Goal: Information Seeking & Learning: Check status

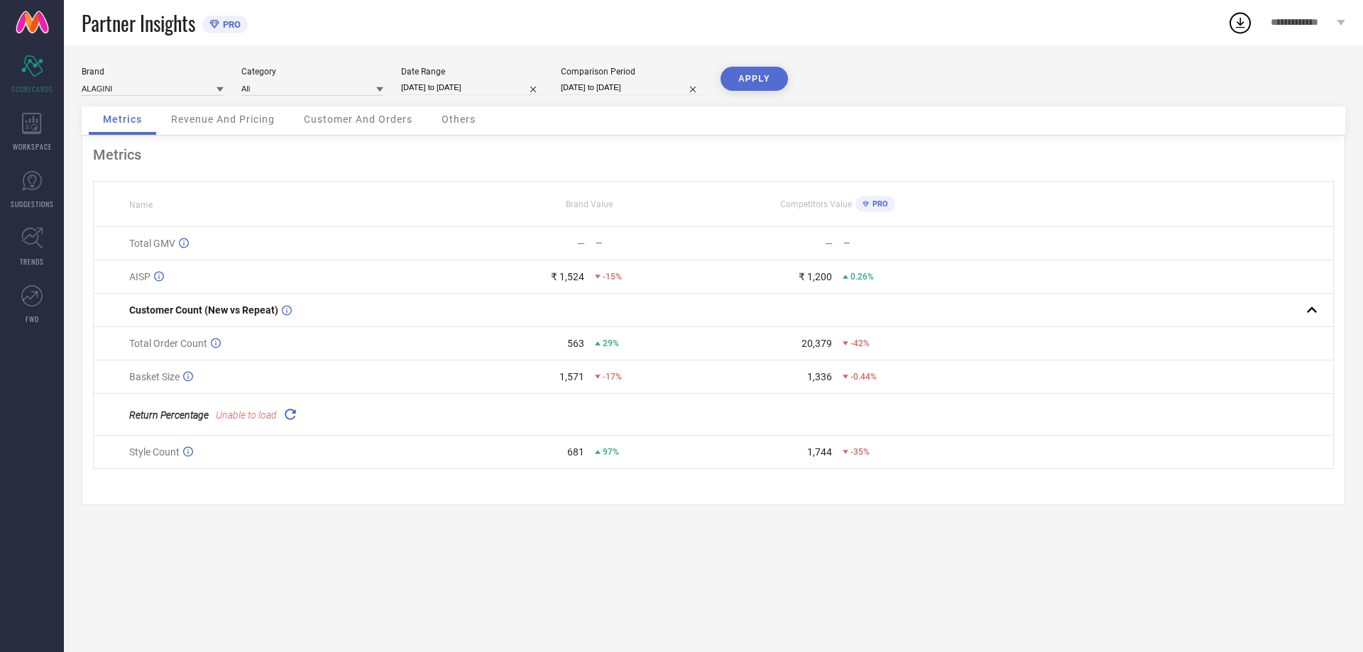
click at [449, 256] on td "Total GMV" at bounding box center [280, 243] width 372 height 33
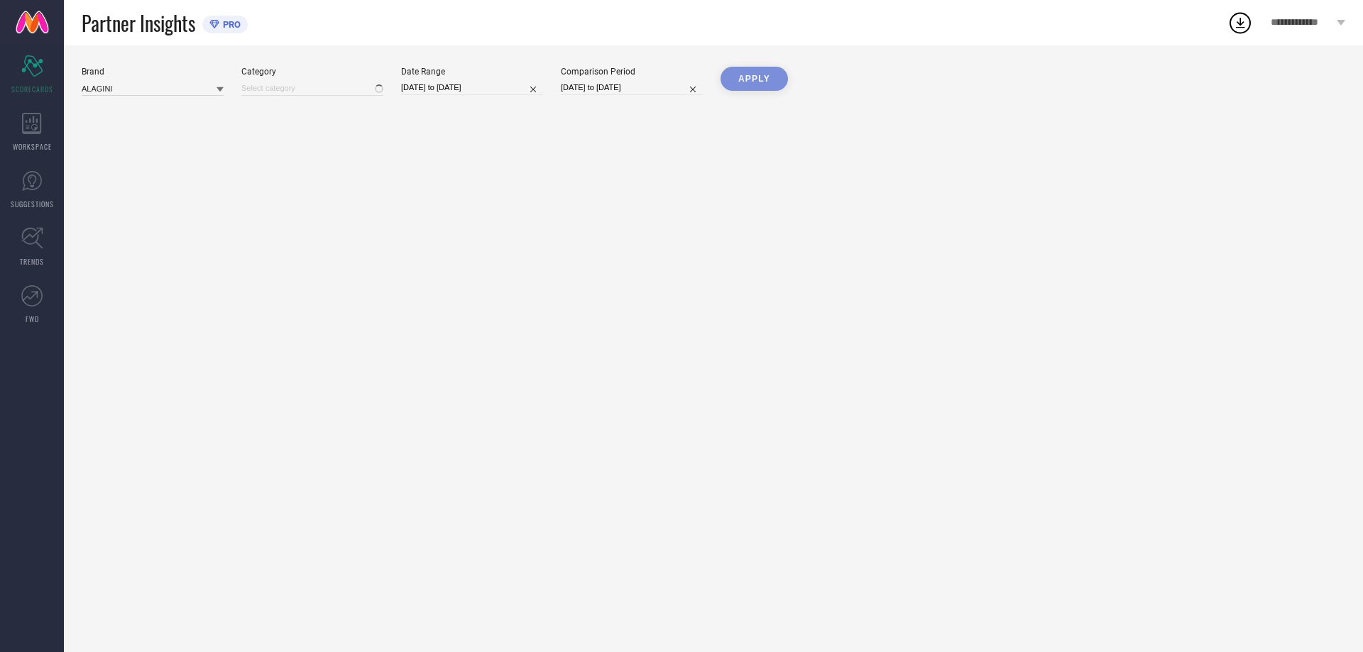
type input "All"
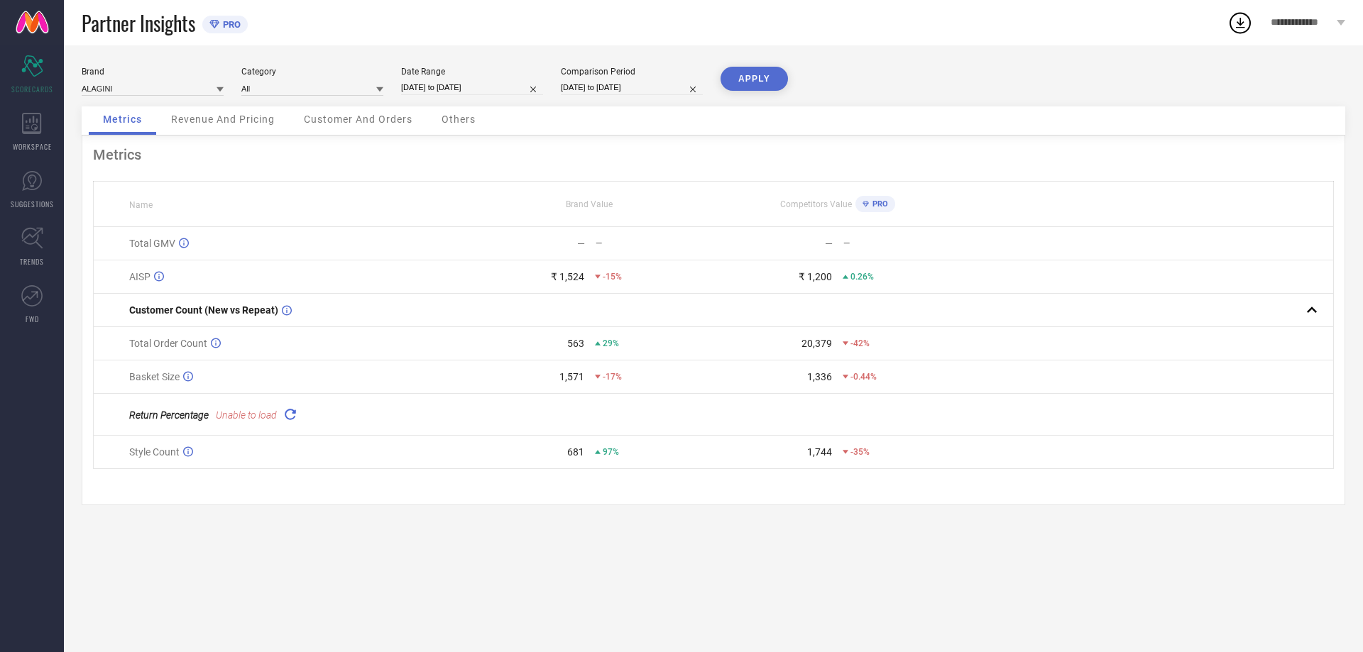
click at [287, 421] on icon at bounding box center [290, 414] width 16 height 16
click at [53, 127] on div "WORKSPACE" at bounding box center [32, 132] width 64 height 57
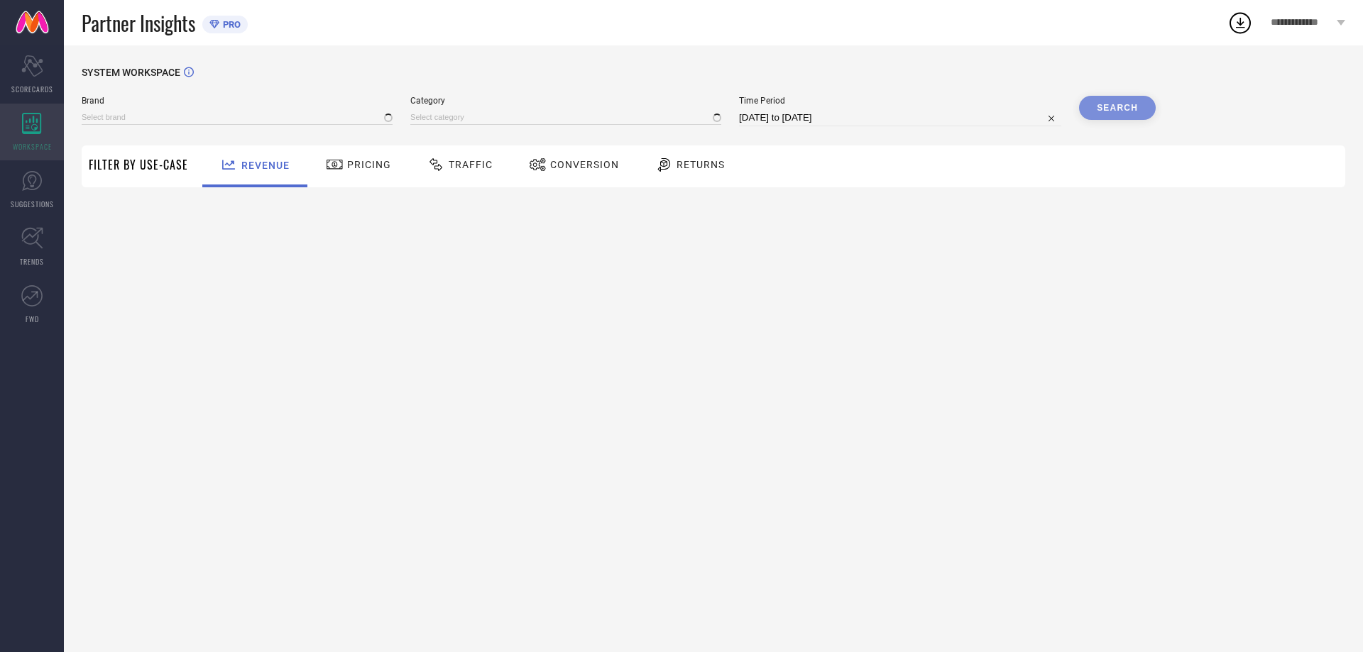
type input "ALAGINI"
type input "All"
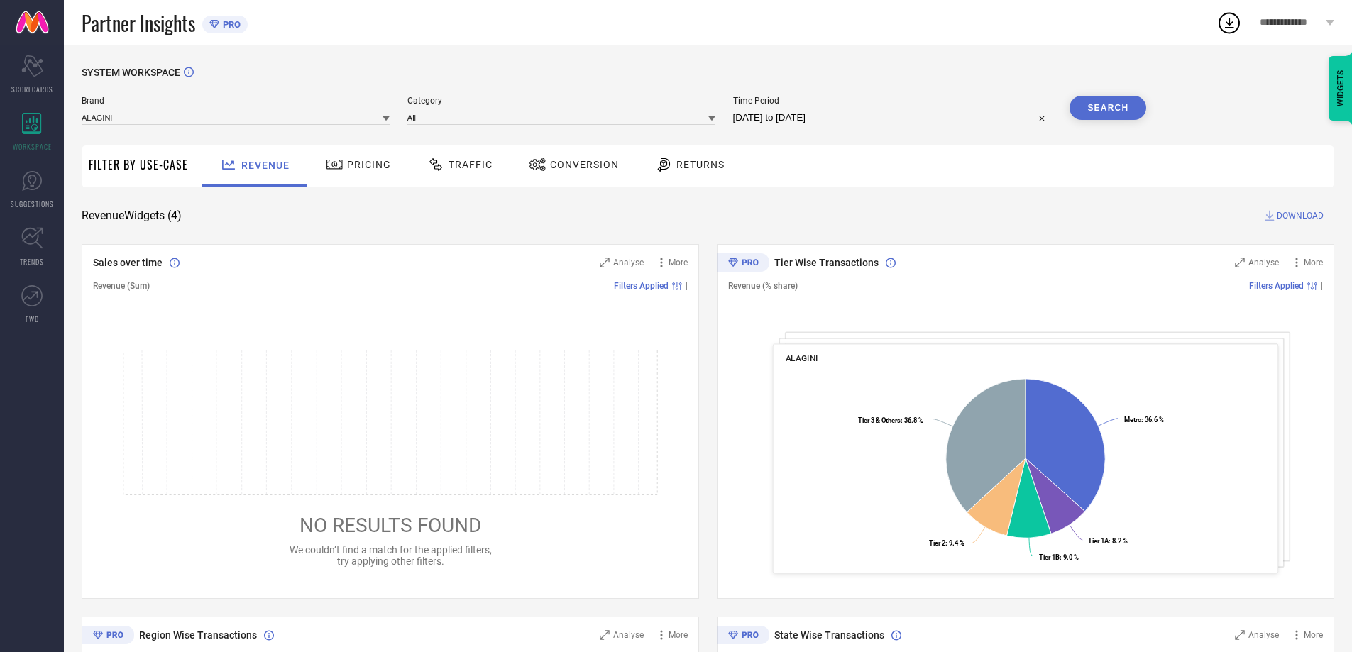
click at [363, 164] on span "Pricing" at bounding box center [369, 164] width 44 height 11
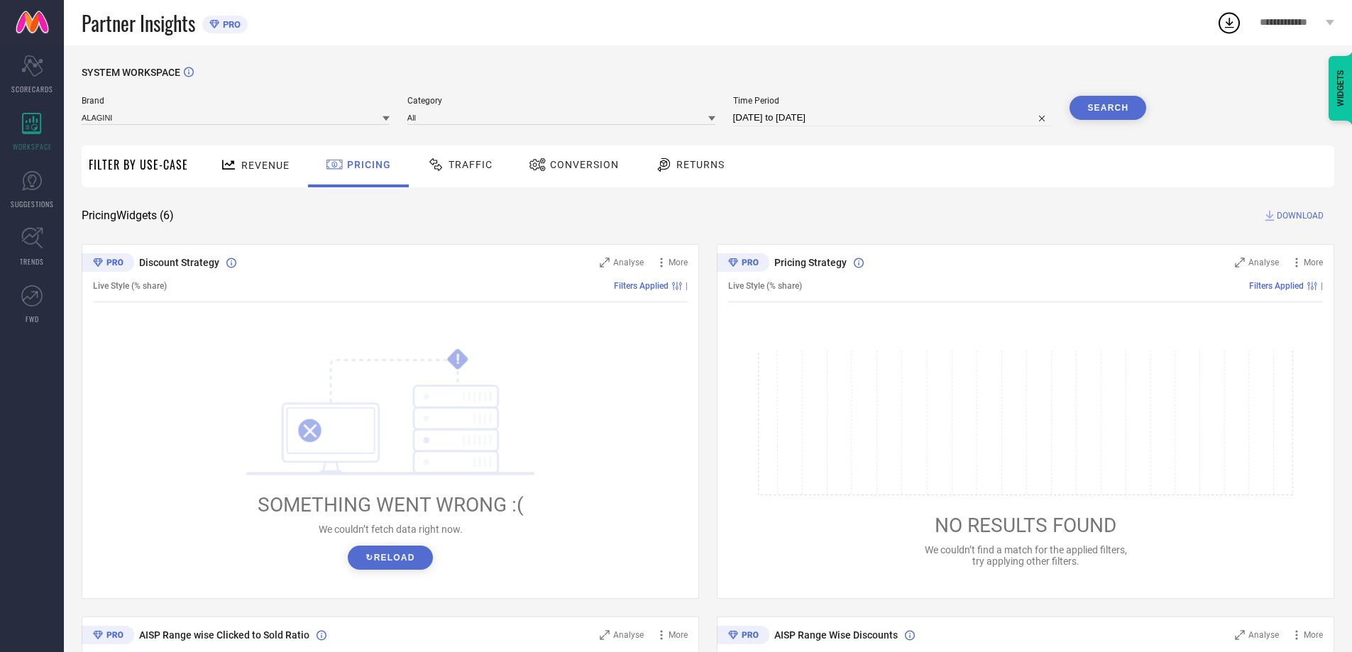
click at [481, 176] on div "Traffic" at bounding box center [460, 165] width 72 height 24
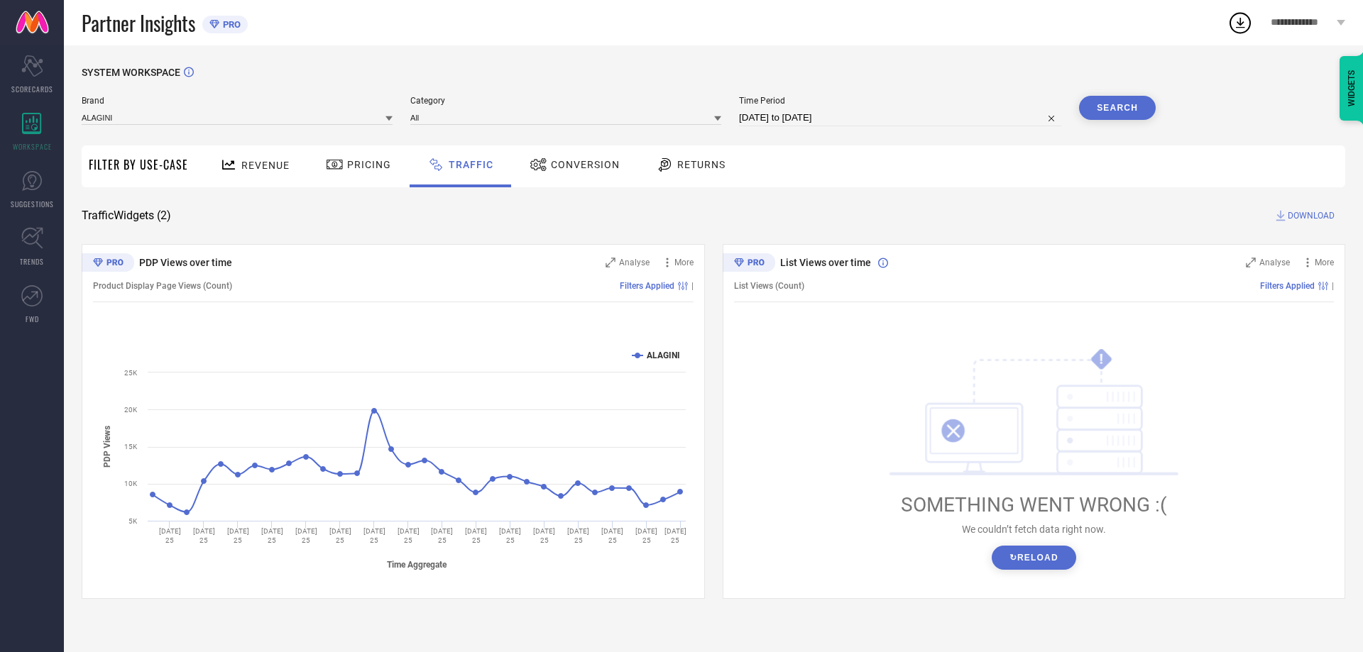
click at [1048, 561] on button "↻ Reload" at bounding box center [1034, 558] width 84 height 24
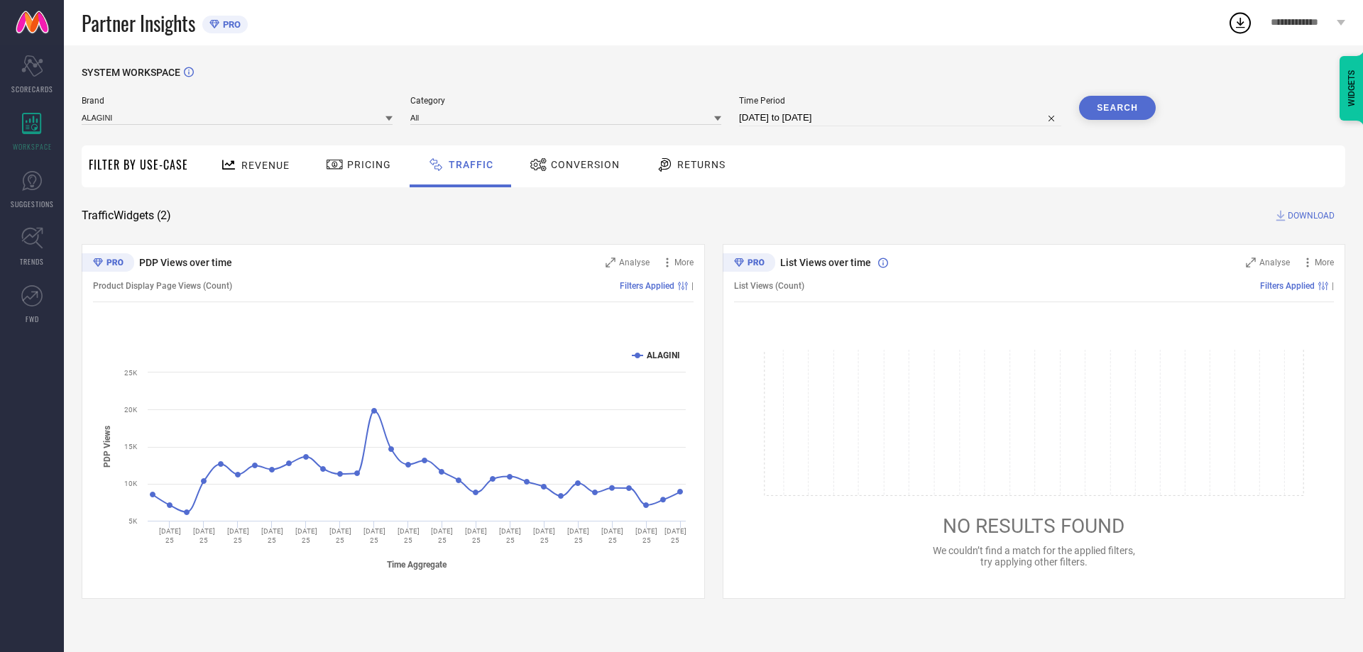
click at [697, 170] on span "Returns" at bounding box center [701, 164] width 48 height 11
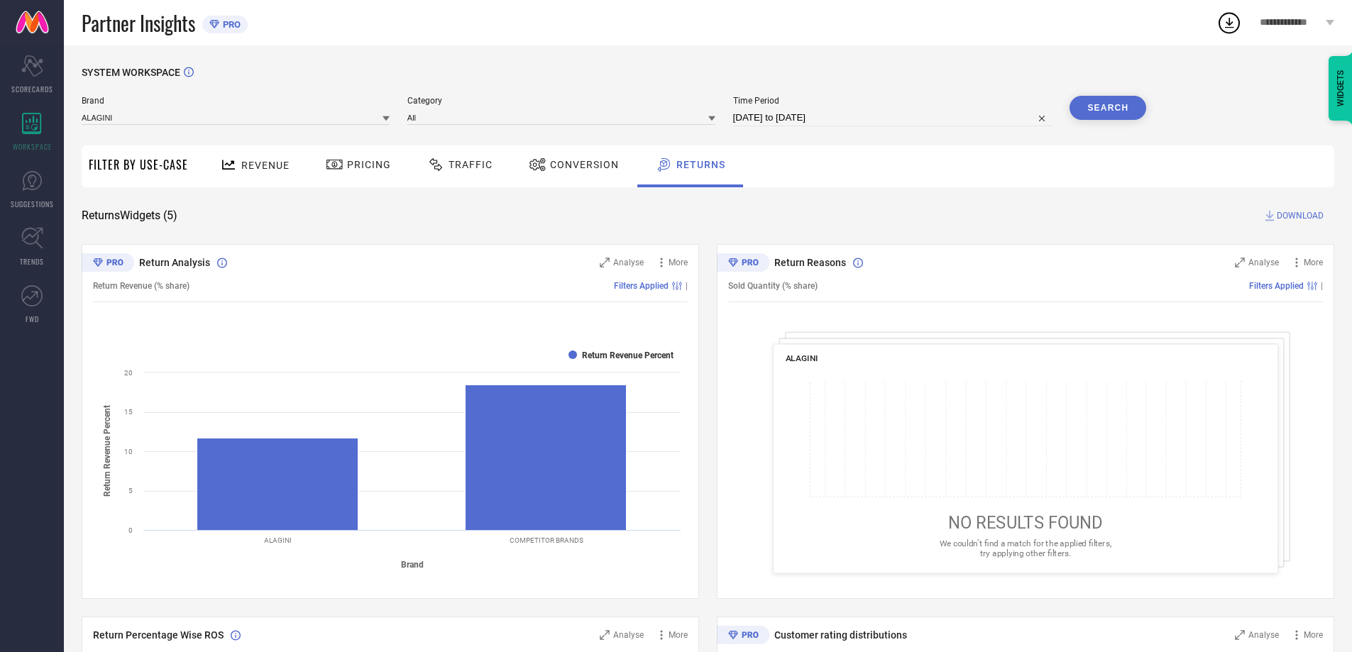
click at [461, 169] on span "Traffic" at bounding box center [471, 164] width 44 height 11
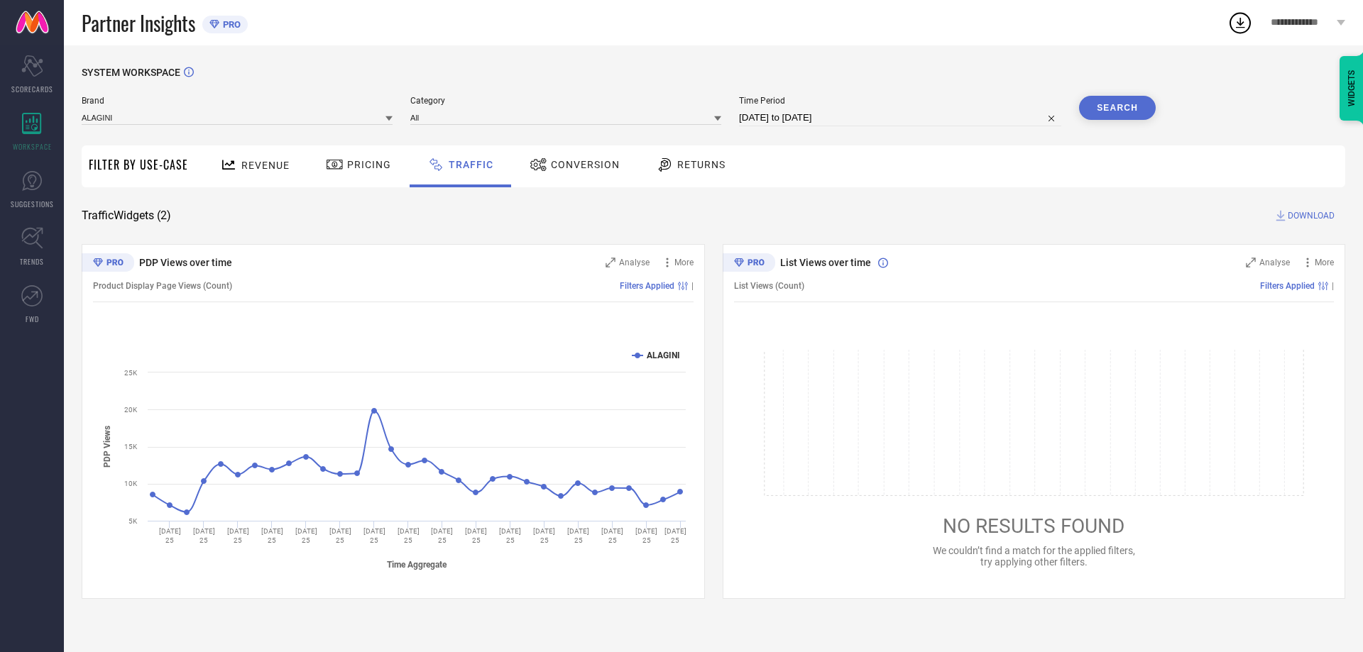
click at [226, 167] on icon at bounding box center [229, 165] width 18 height 18
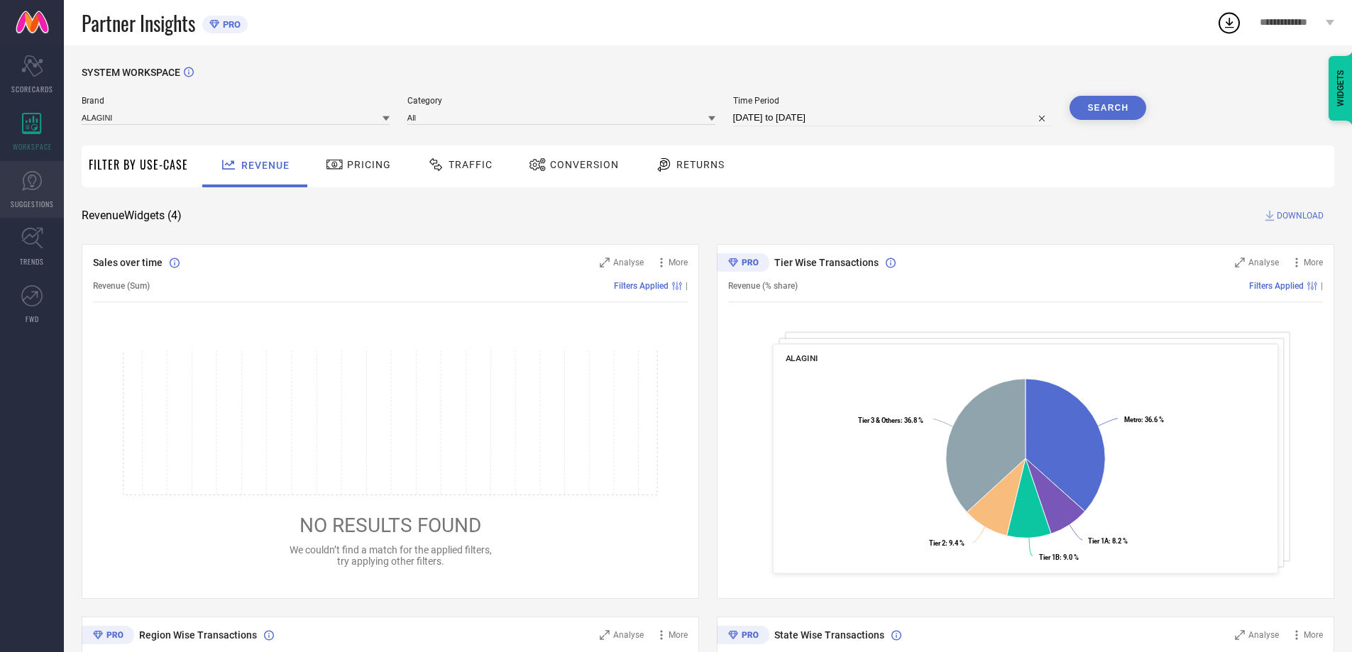
click at [33, 184] on icon at bounding box center [31, 180] width 21 height 21
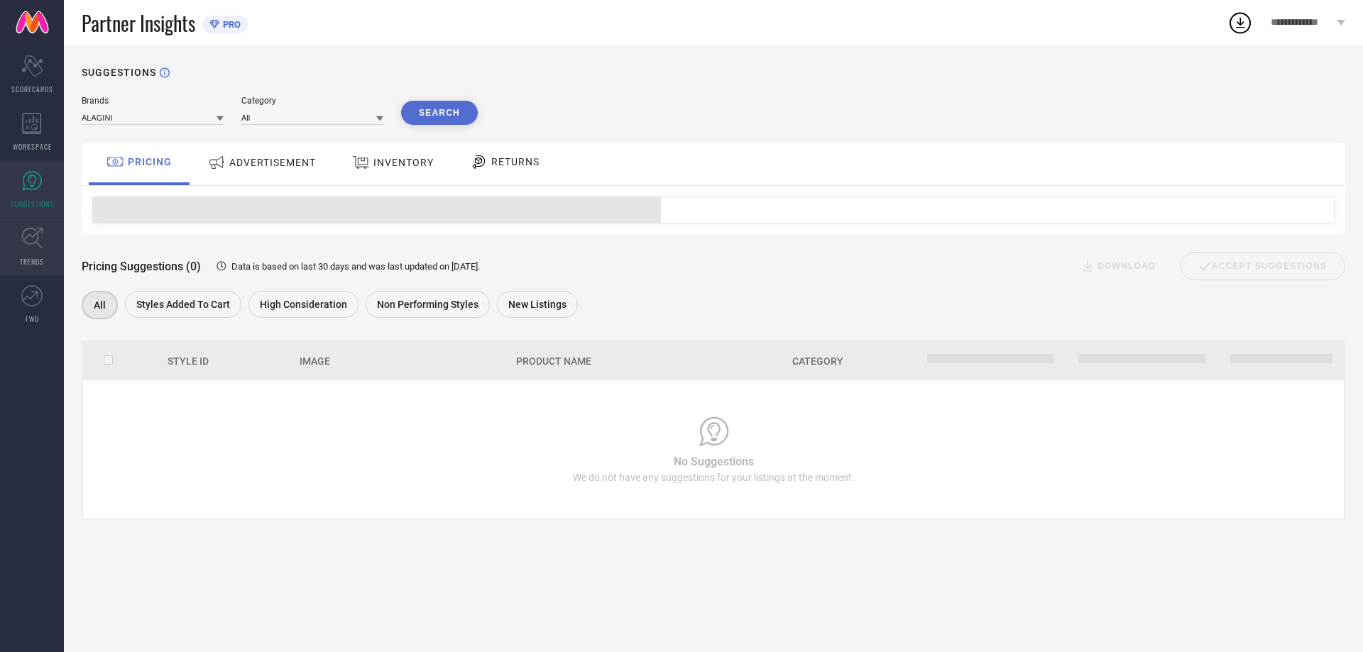
click at [26, 250] on link "TRENDS" at bounding box center [32, 247] width 64 height 57
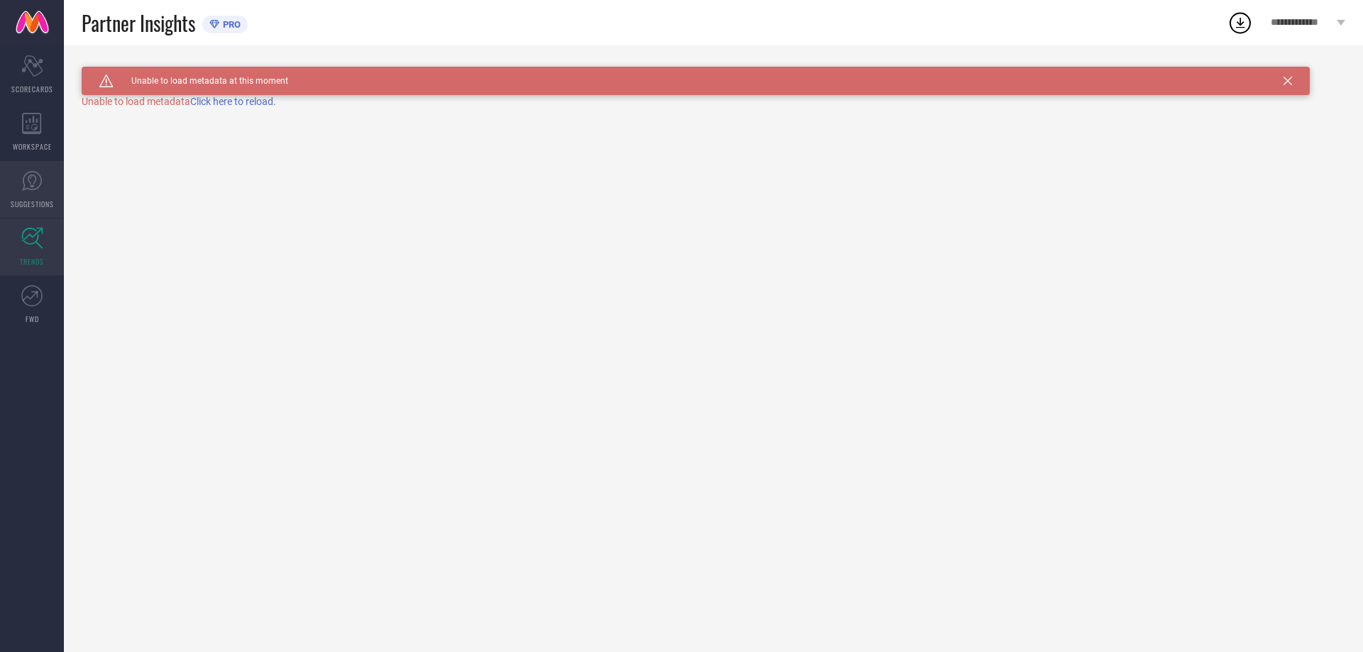
click at [30, 202] on span "SUGGESTIONS" at bounding box center [32, 204] width 43 height 11
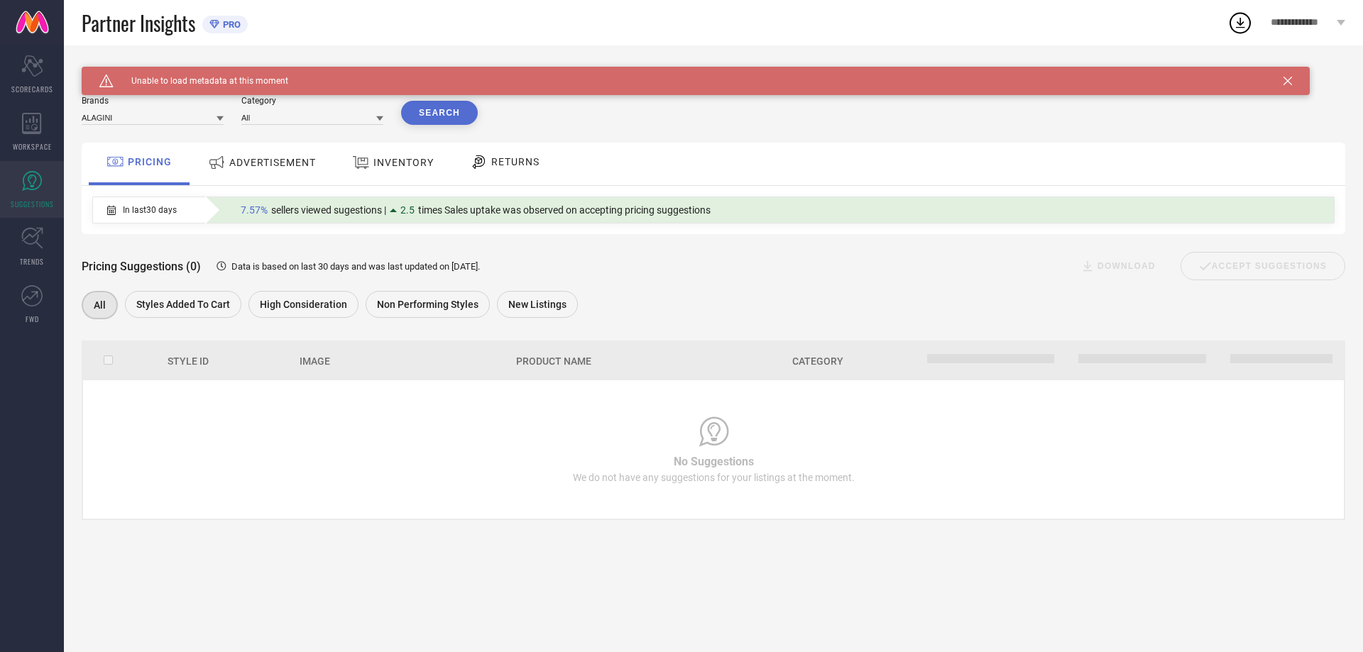
click at [270, 178] on div "ADVERTISEMENT" at bounding box center [261, 164] width 143 height 43
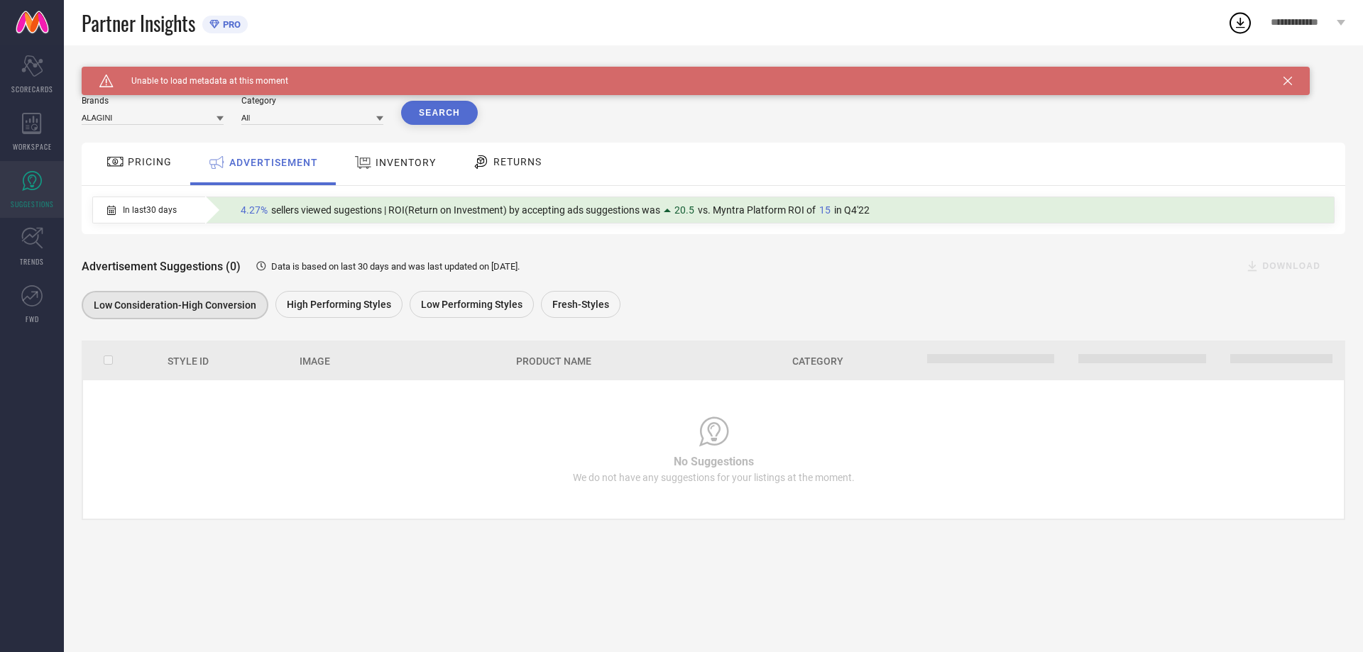
click at [428, 175] on div "INVENTORY" at bounding box center [395, 163] width 89 height 26
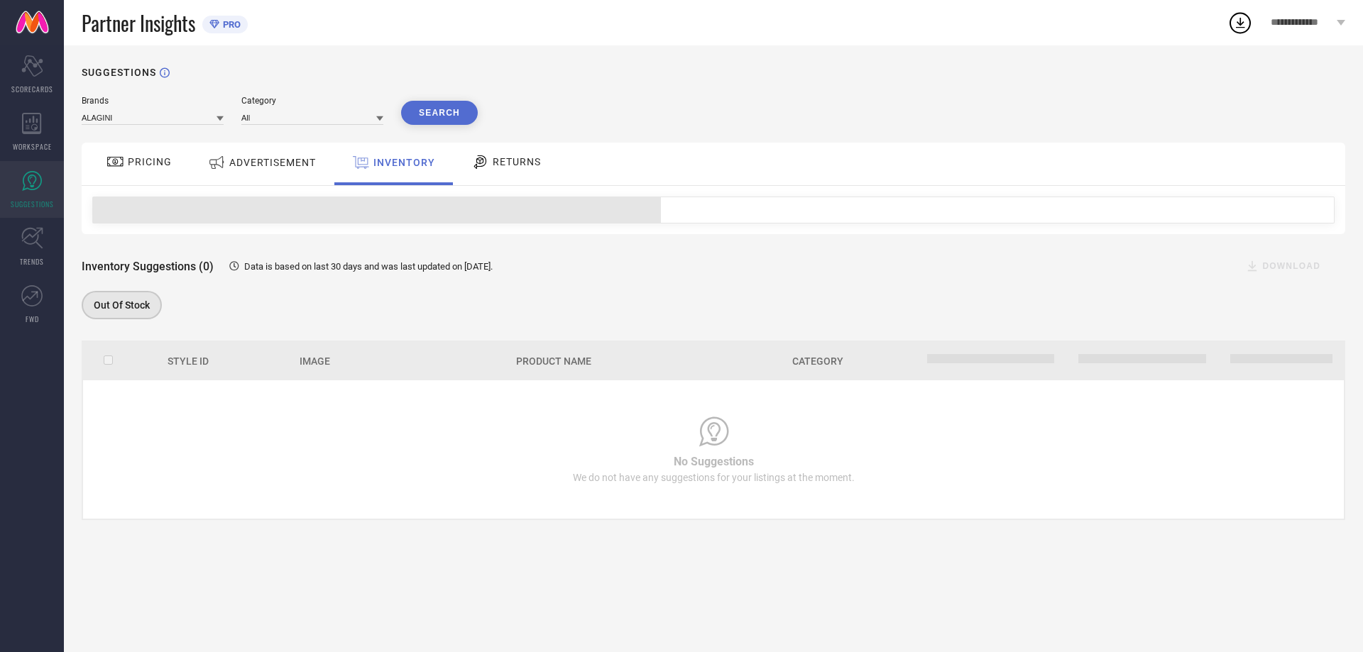
click at [536, 167] on span "RETURNS" at bounding box center [517, 161] width 48 height 11
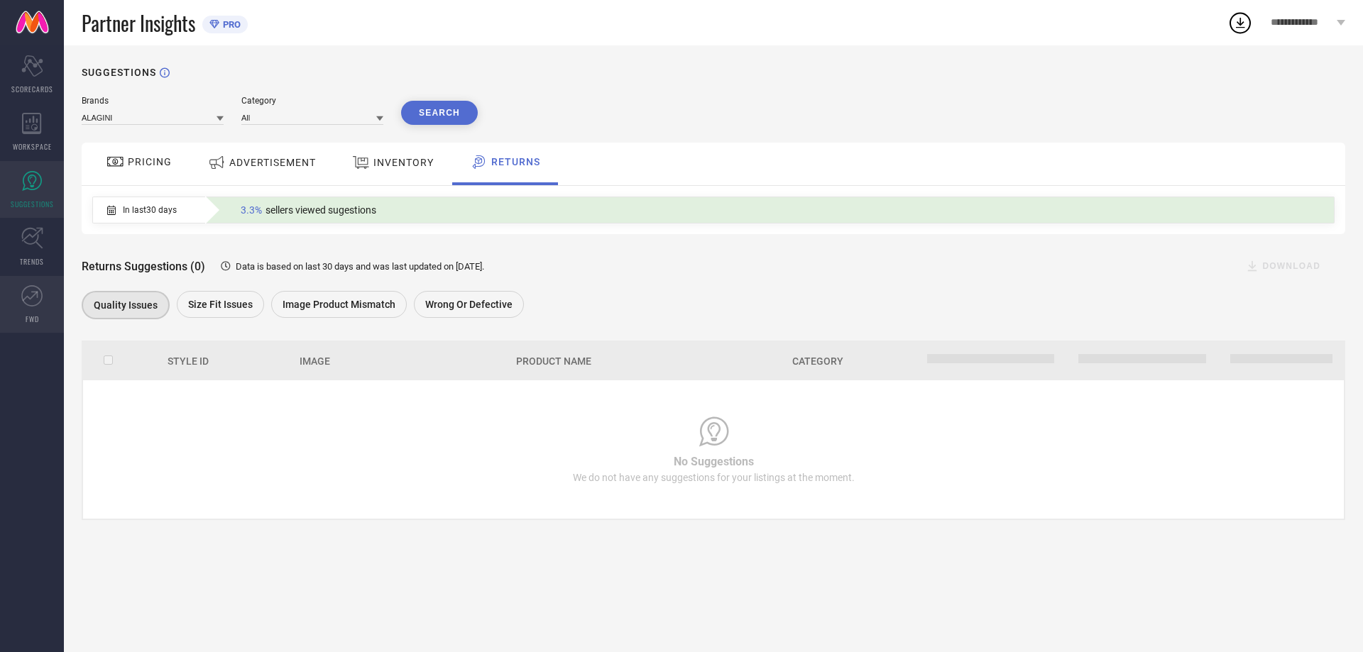
click at [34, 311] on link "FWD" at bounding box center [32, 304] width 64 height 57
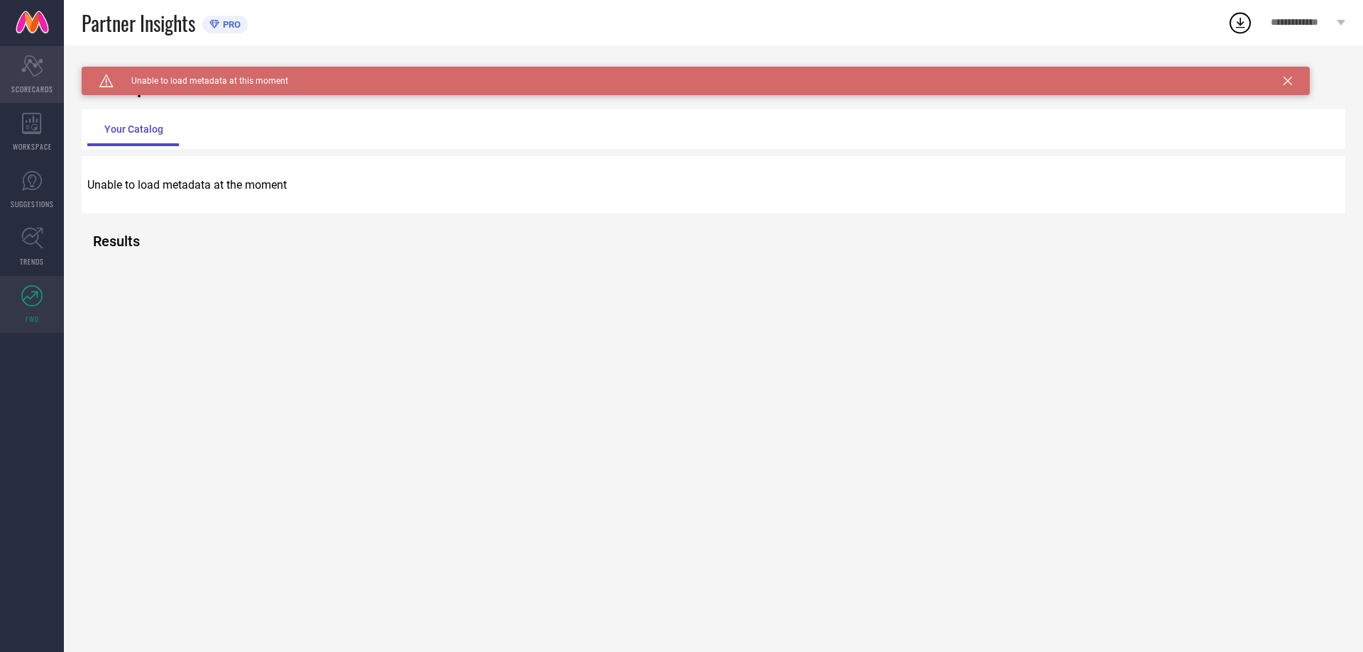
click at [33, 84] on span "SCORECARDS" at bounding box center [32, 89] width 42 height 11
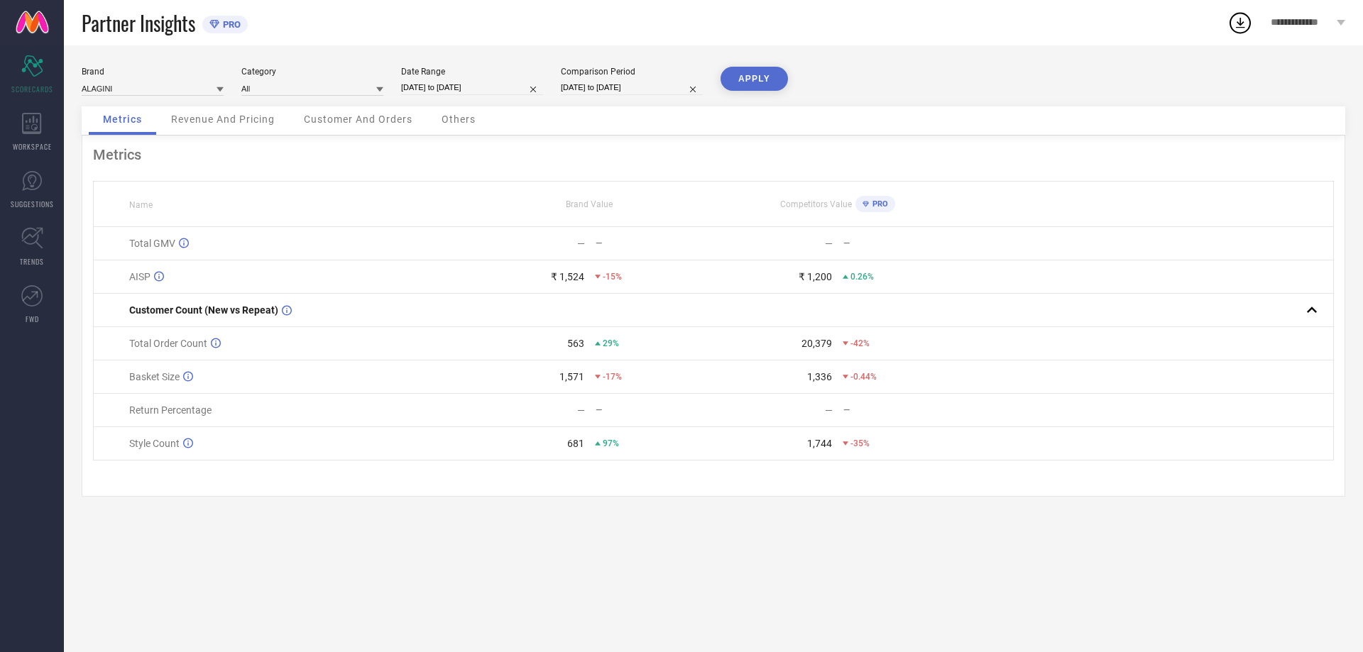
click at [230, 28] on span "PRO" at bounding box center [229, 24] width 21 height 11
click at [219, 26] on icon at bounding box center [214, 24] width 10 height 9
click at [137, 26] on span "Partner Insights" at bounding box center [139, 23] width 114 height 29
click at [452, 123] on span "Others" at bounding box center [459, 119] width 34 height 11
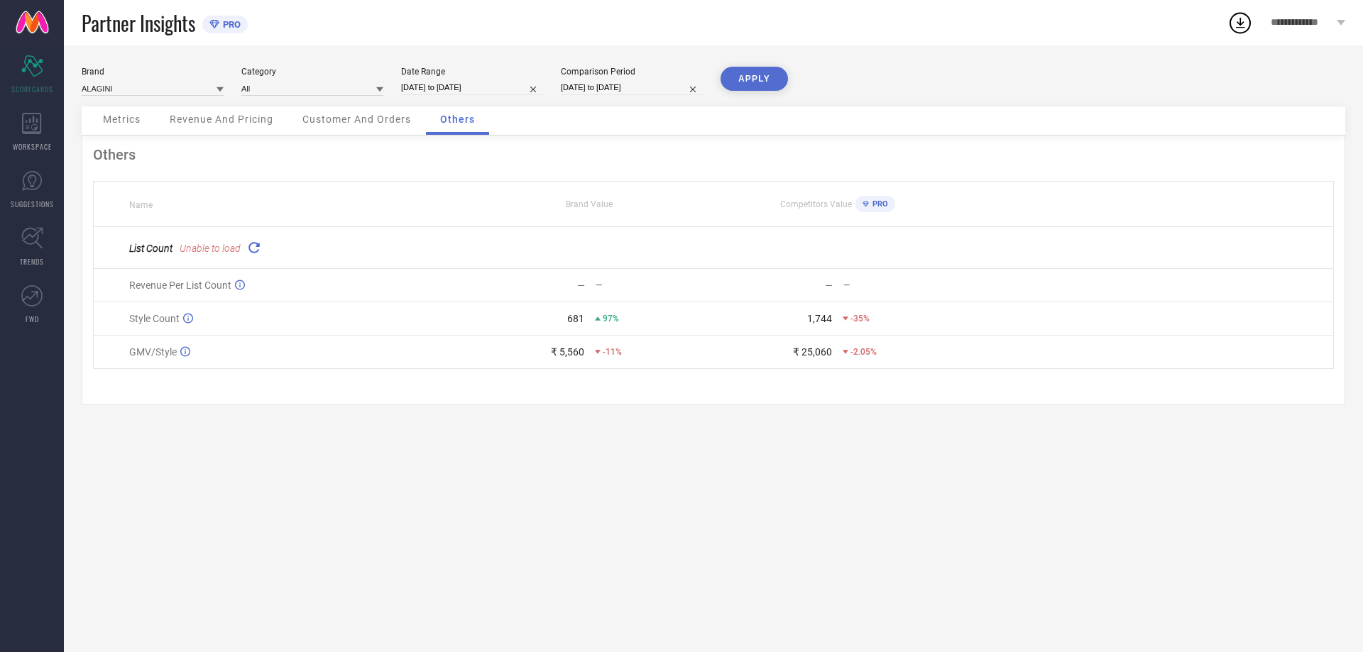
click at [375, 124] on span "Customer And Orders" at bounding box center [356, 119] width 109 height 11
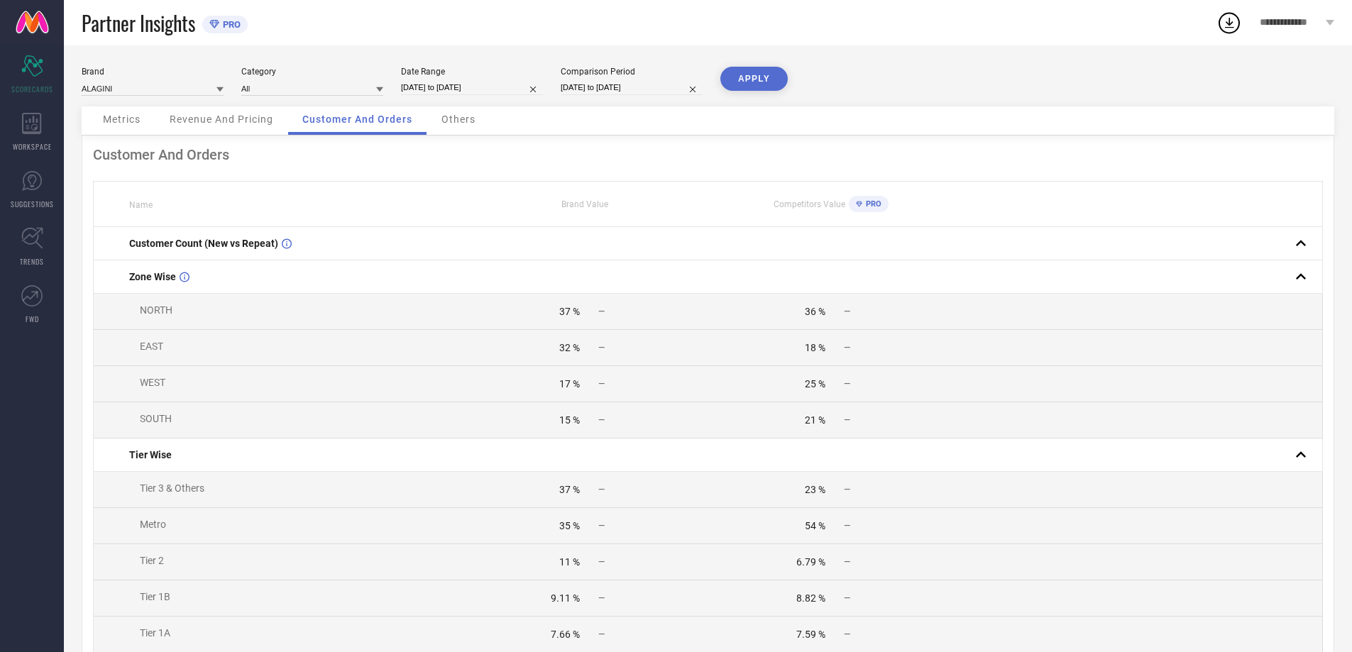
click at [234, 120] on span "Revenue And Pricing" at bounding box center [222, 119] width 104 height 11
